Goal: Task Accomplishment & Management: Complete application form

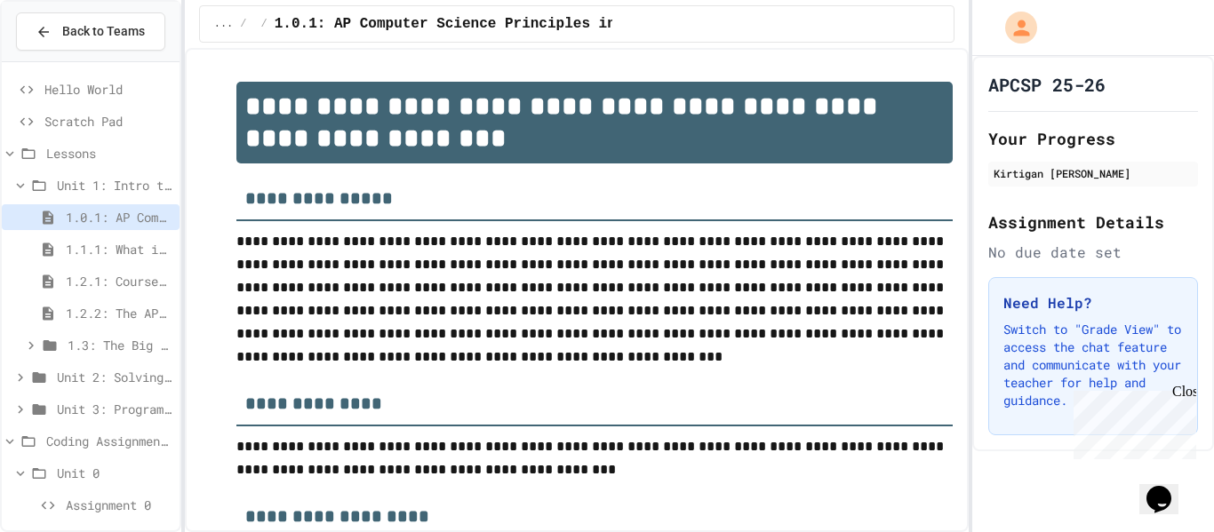
click at [109, 187] on span "Unit 1: Intro to Computer Science" at bounding box center [115, 185] width 116 height 19
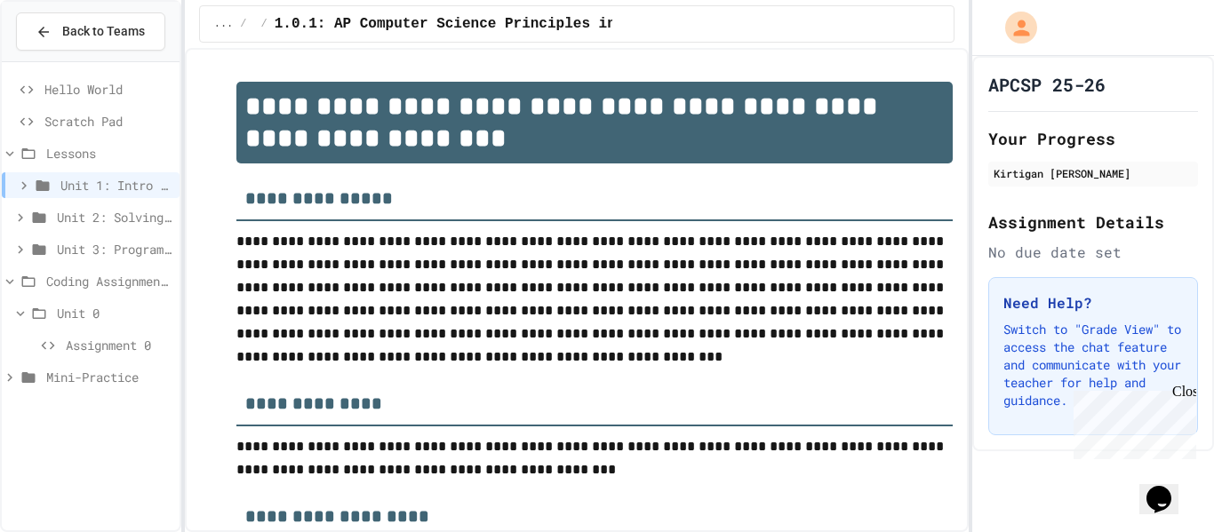
click at [91, 149] on span "Lessons" at bounding box center [109, 153] width 126 height 19
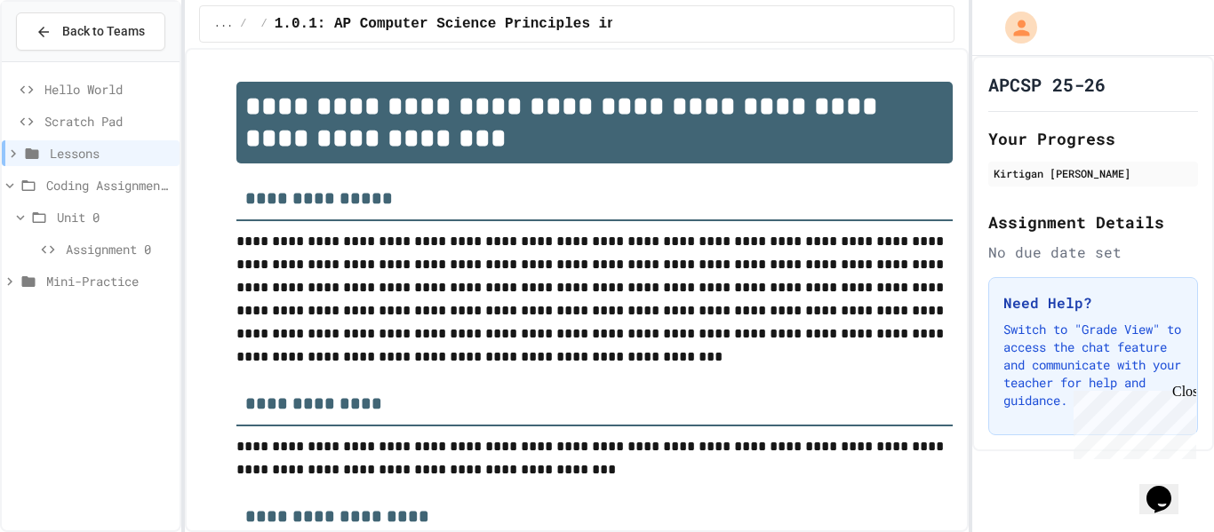
click at [84, 226] on span "Unit 0" at bounding box center [115, 217] width 116 height 19
click at [86, 258] on span "Assignment 0" at bounding box center [119, 249] width 107 height 19
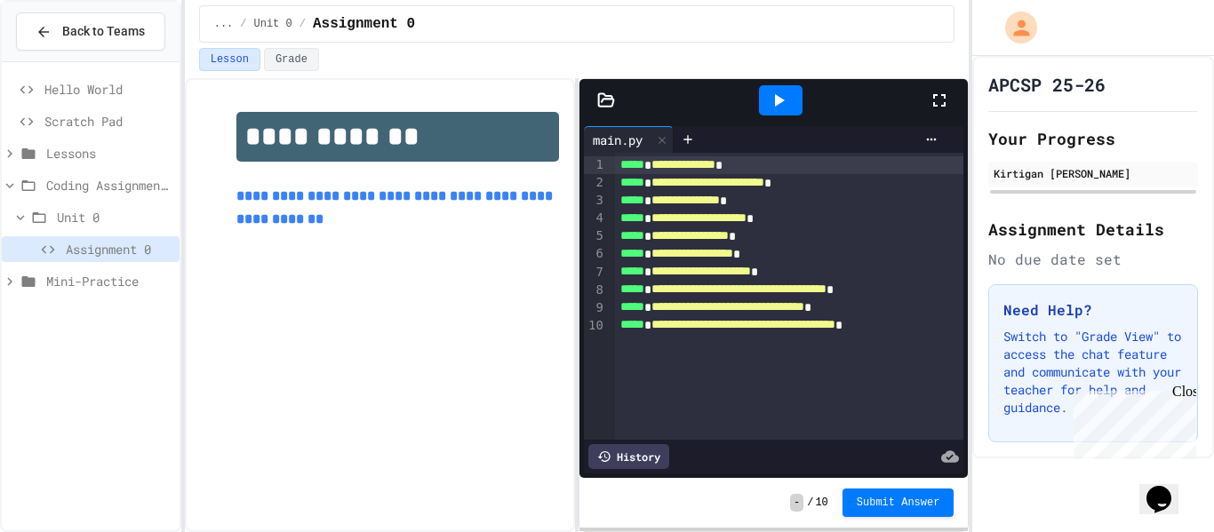
click at [779, 108] on icon at bounding box center [778, 100] width 21 height 21
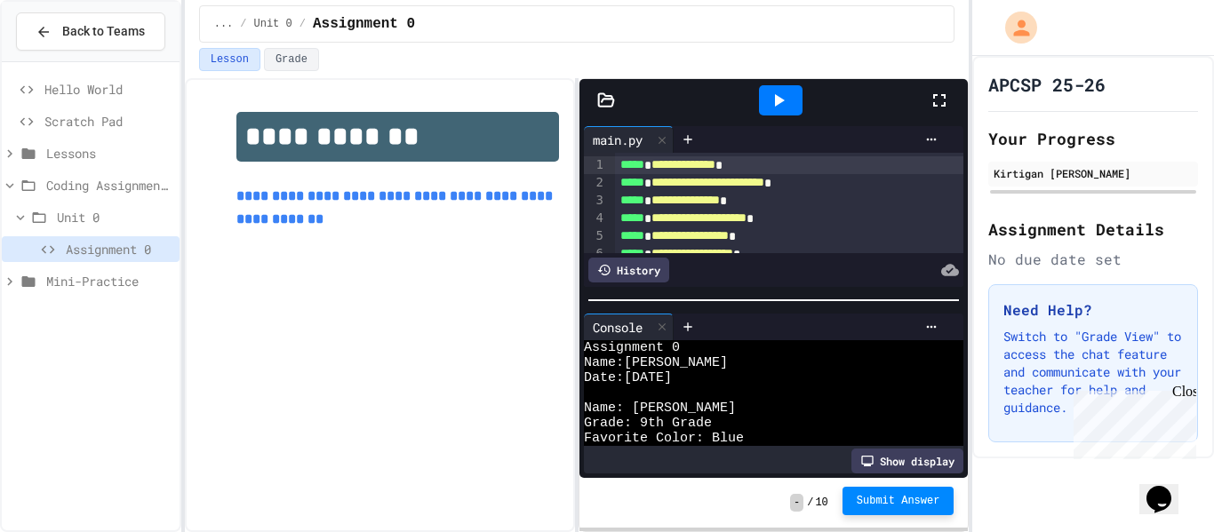
click at [902, 522] on div "- / 10 Submit Answer" at bounding box center [773, 503] width 388 height 50
click at [904, 513] on button "Submit Answer" at bounding box center [898, 503] width 112 height 28
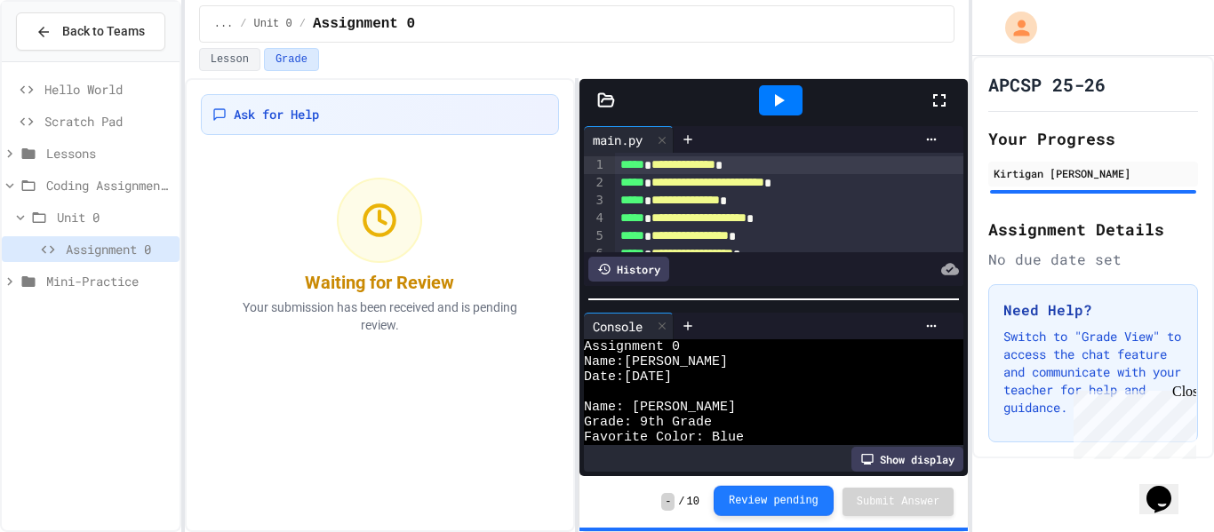
click at [754, 512] on button "Review pending" at bounding box center [774, 501] width 120 height 30
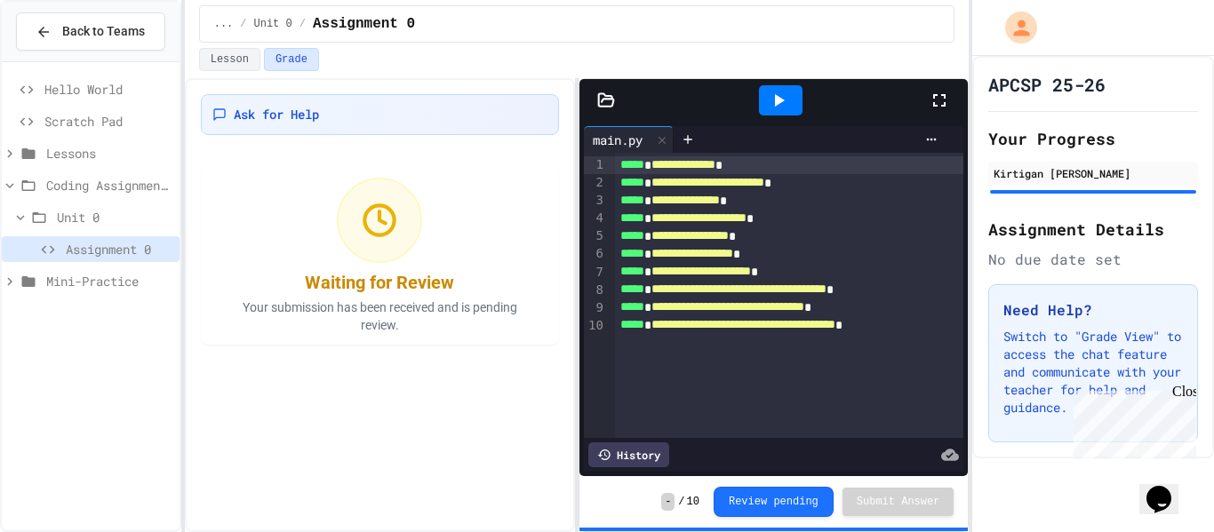
click at [327, 227] on div "Waiting for Review Your submission has been received and is pending review." at bounding box center [379, 256] width 341 height 178
click at [447, 44] on div "... / Unit 0 / Assignment 0" at bounding box center [577, 24] width 785 height 48
click at [790, 98] on div at bounding box center [781, 100] width 44 height 30
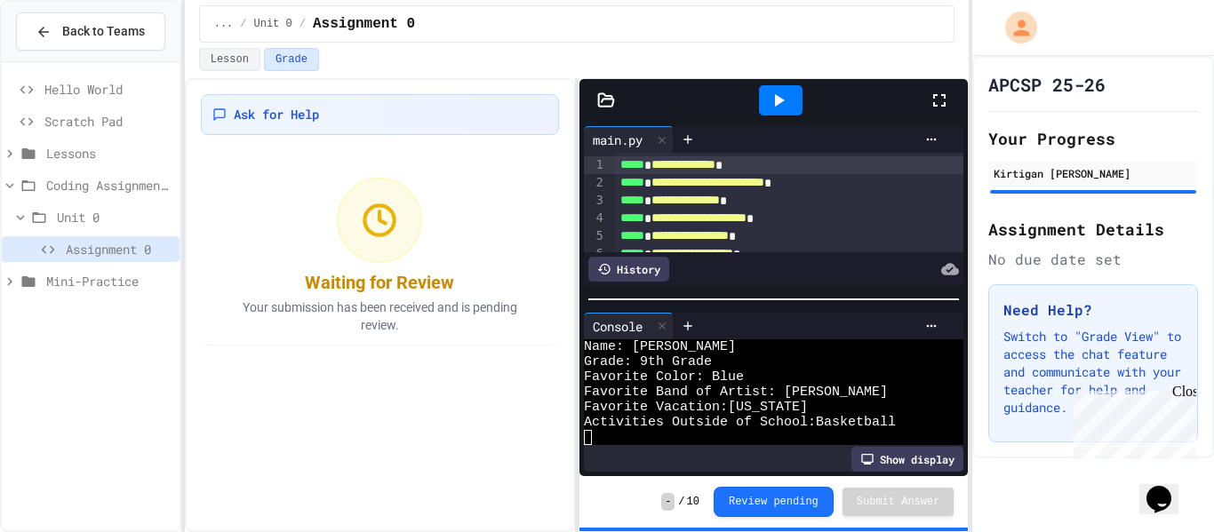
scroll to position [60, 0]
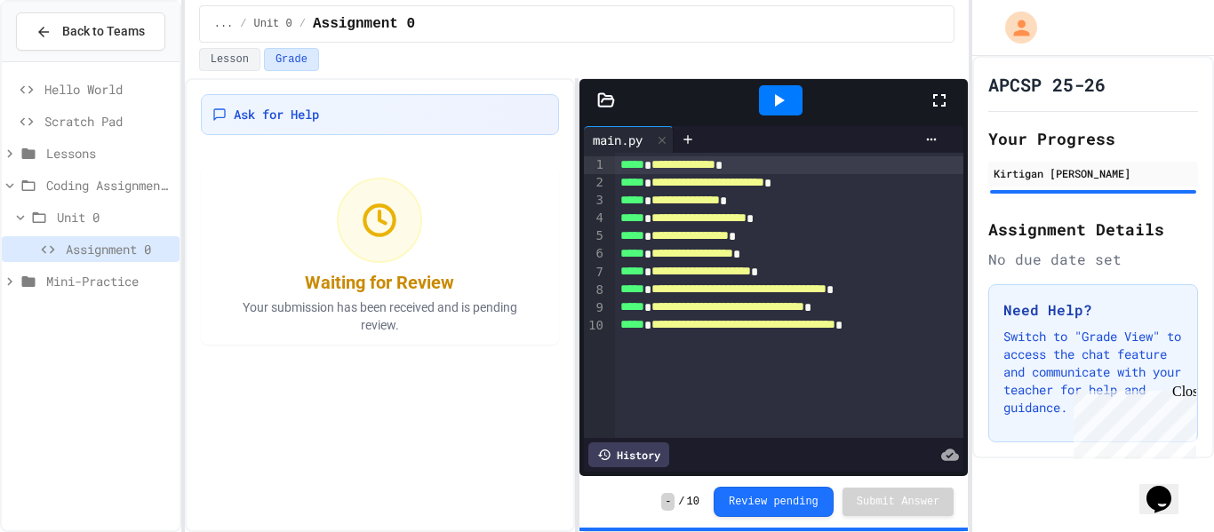
click at [766, 110] on div at bounding box center [781, 100] width 44 height 30
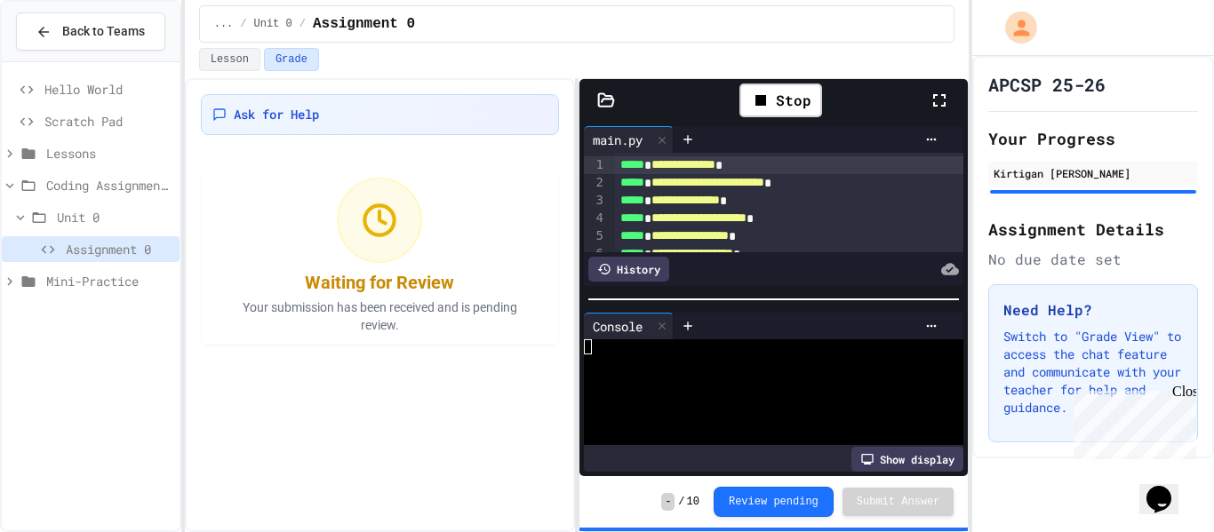
scroll to position [60, 0]
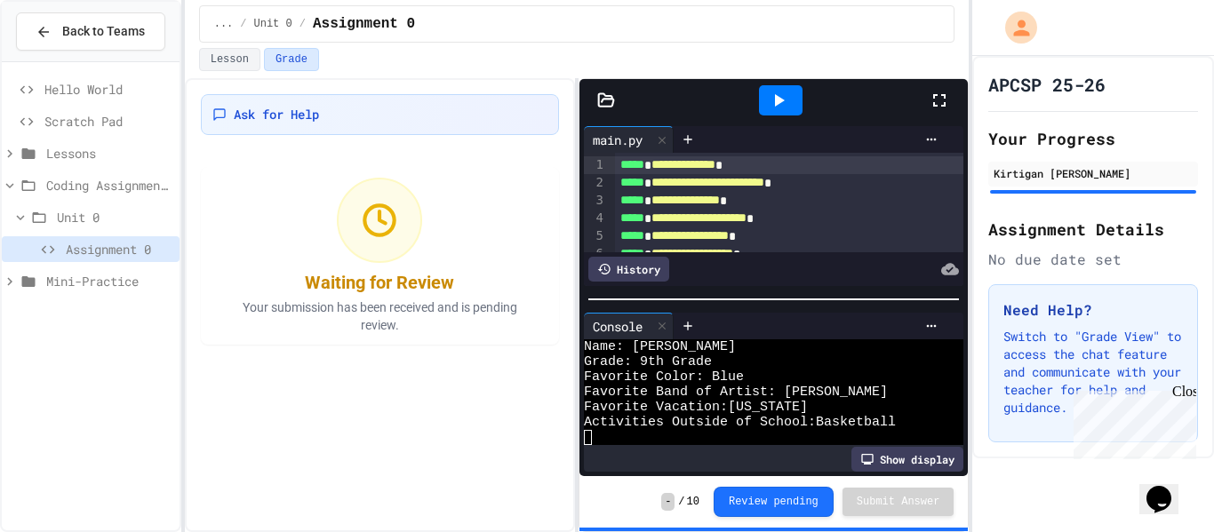
click at [949, 239] on div "**********" at bounding box center [789, 236] width 349 height 18
